Goal: Transaction & Acquisition: Register for event/course

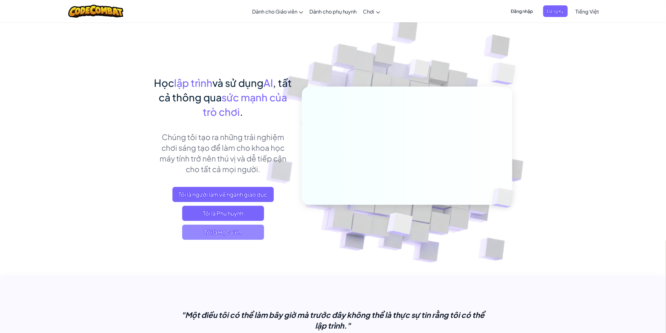
click at [208, 227] on span "Tôi là Học viên" at bounding box center [223, 232] width 82 height 15
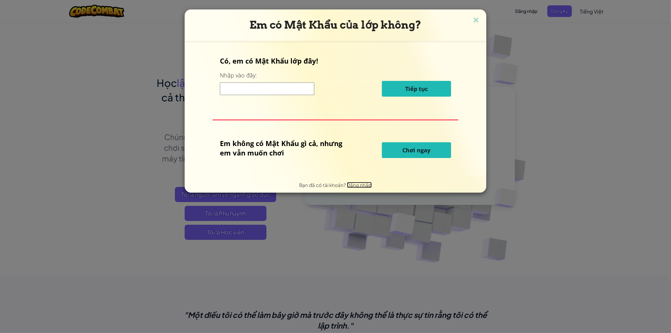
click at [350, 185] on span "Đăng nhập" at bounding box center [359, 185] width 25 height 6
